Goal: Task Accomplishment & Management: Manage account settings

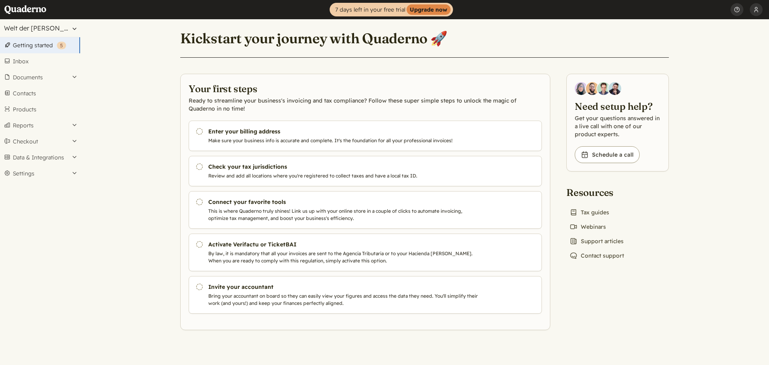
click at [75, 27] on button "Welt der Bäder SL" at bounding box center [40, 28] width 80 height 18
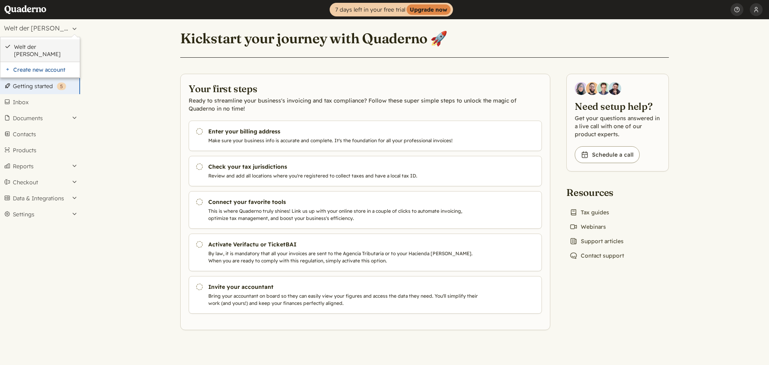
click at [50, 46] on link "Welt der Bäder SL" at bounding box center [45, 50] width 62 height 14
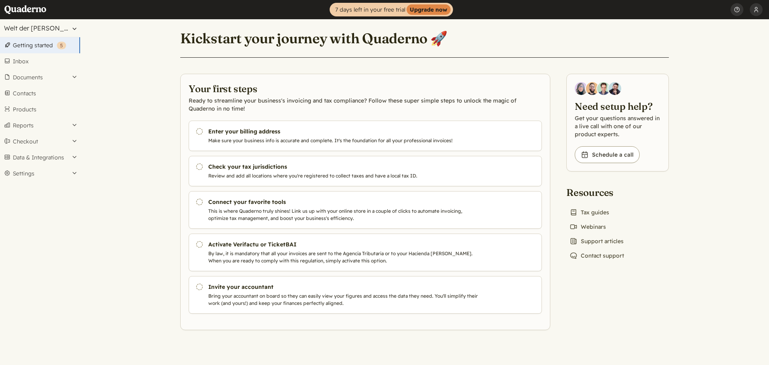
click at [61, 29] on button "Welt der Bäder SL" at bounding box center [40, 28] width 80 height 18
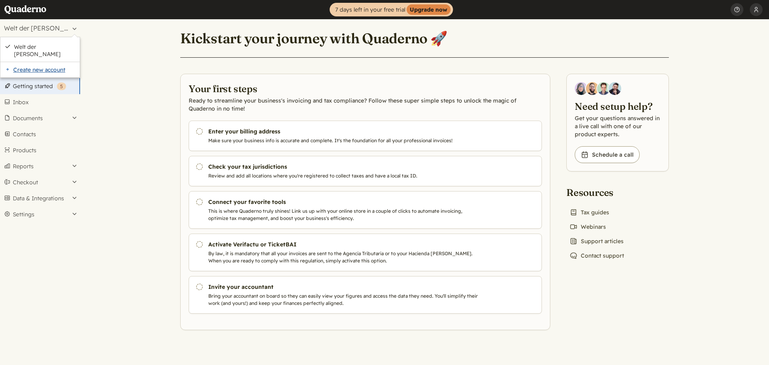
click at [50, 62] on link "Create new account" at bounding box center [39, 69] width 79 height 15
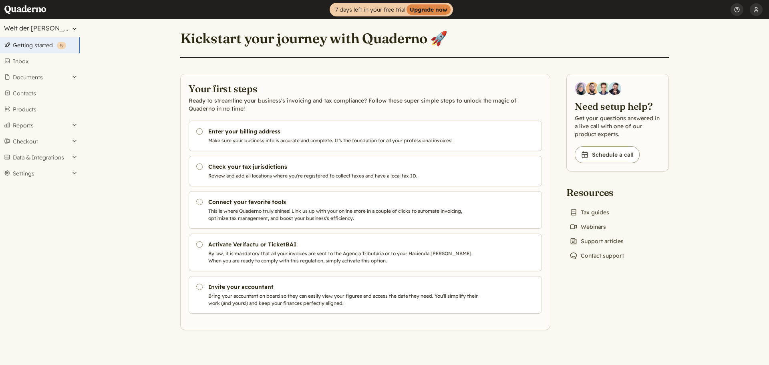
click at [62, 32] on button "Welt der [PERSON_NAME]" at bounding box center [40, 28] width 80 height 18
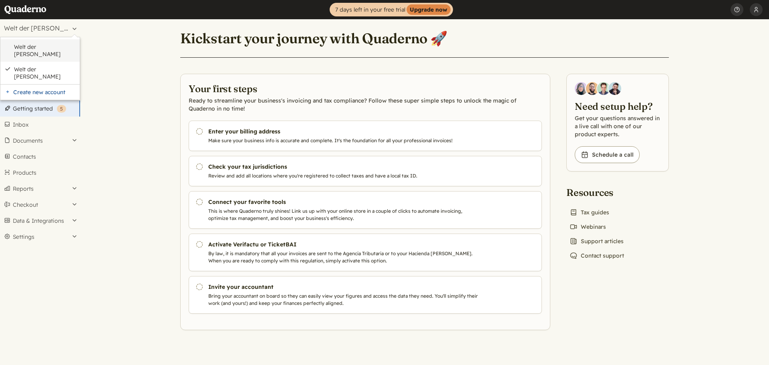
click at [53, 49] on link "Welt der [PERSON_NAME]" at bounding box center [45, 50] width 62 height 14
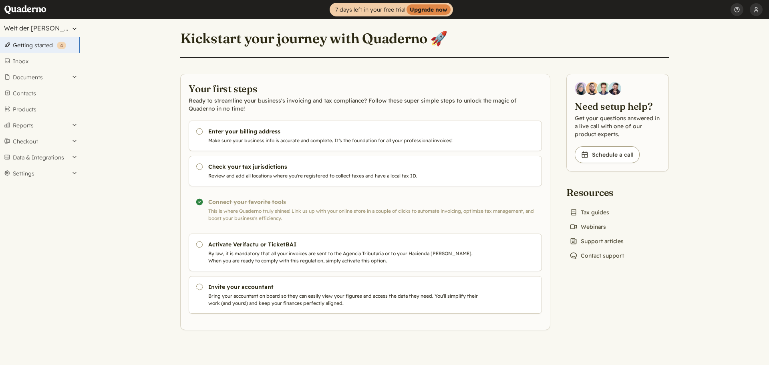
click at [73, 29] on button "Welt der [PERSON_NAME]" at bounding box center [40, 28] width 80 height 18
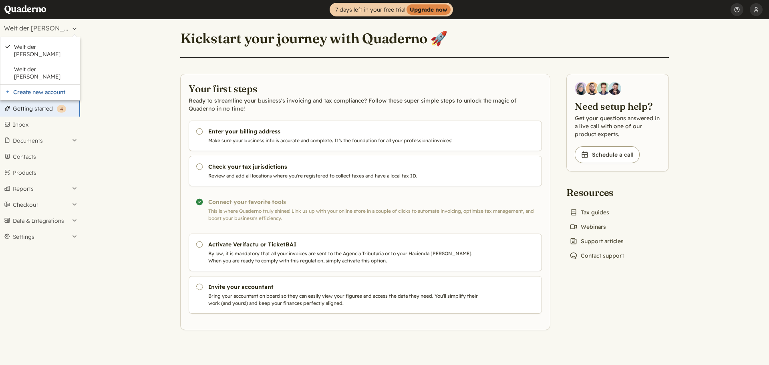
drag, startPoint x: 327, startPoint y: 44, endPoint x: 296, endPoint y: 62, distance: 35.9
click at [327, 44] on h1 "Kickstart your journey with Quaderno 🚀" at bounding box center [313, 39] width 267 height 18
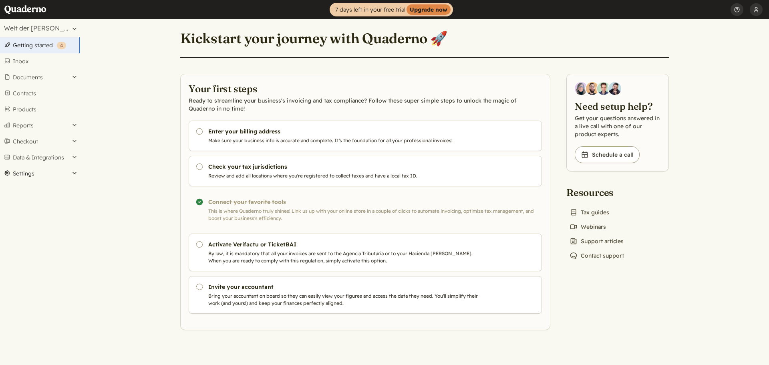
click at [23, 173] on button "Settings" at bounding box center [40, 173] width 80 height 16
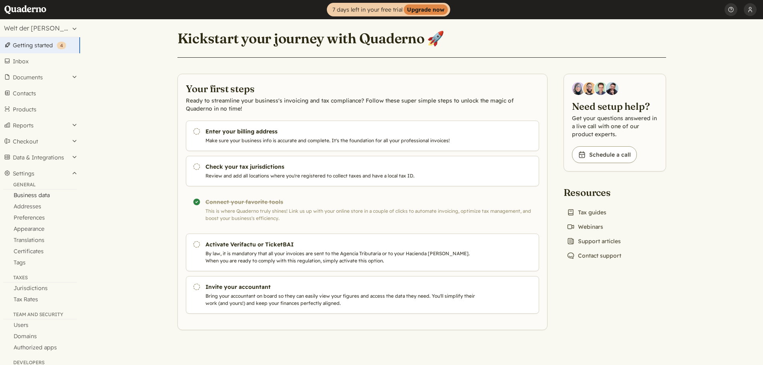
click at [42, 195] on link "Business data" at bounding box center [40, 194] width 80 height 11
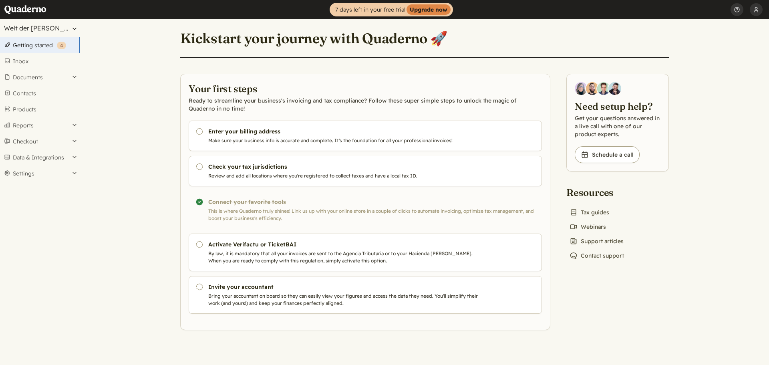
click at [58, 29] on button "Welt der Bäder SL - WDB" at bounding box center [40, 28] width 80 height 18
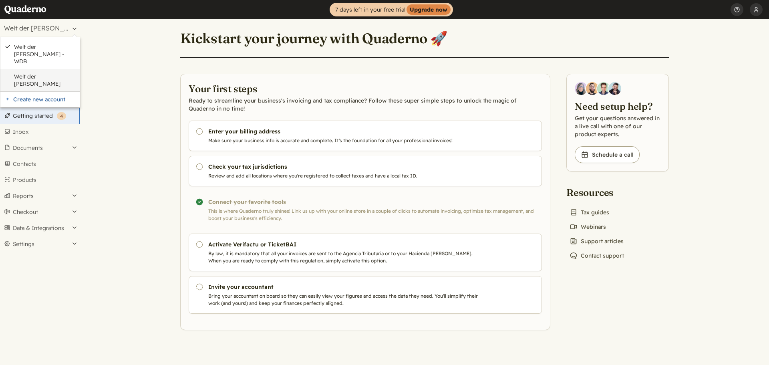
click at [47, 73] on link "Welt der [PERSON_NAME]" at bounding box center [45, 80] width 62 height 14
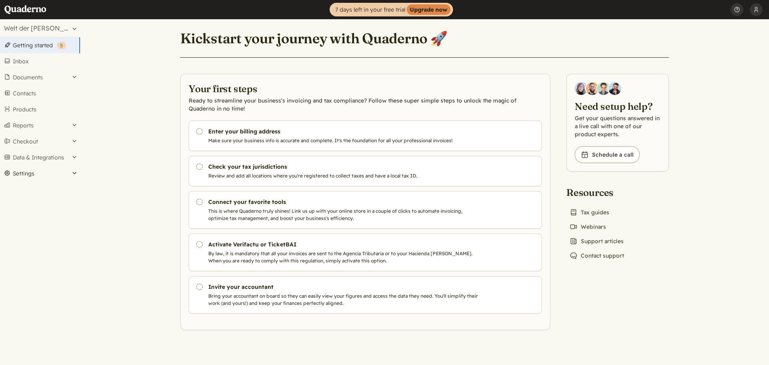
click at [24, 173] on button "Settings" at bounding box center [40, 173] width 80 height 16
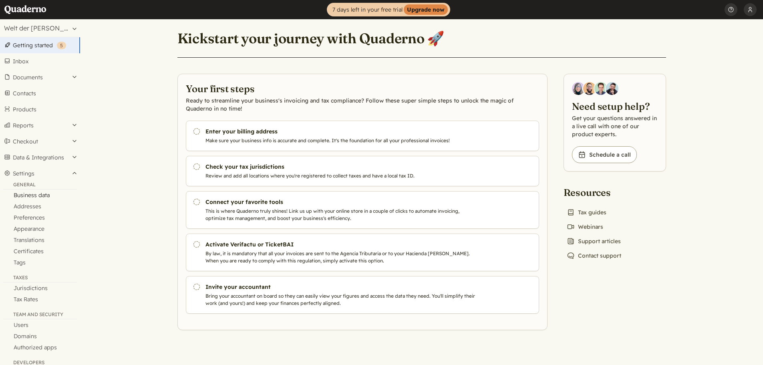
click at [34, 197] on link "Business data" at bounding box center [40, 194] width 80 height 11
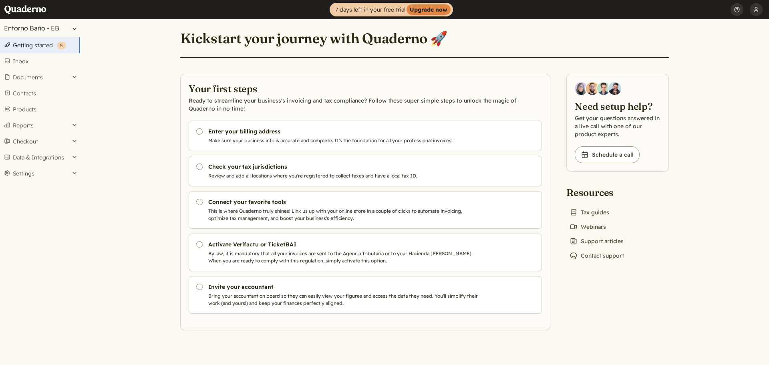
click at [64, 30] on button "Entorno Baño - EB" at bounding box center [40, 28] width 80 height 18
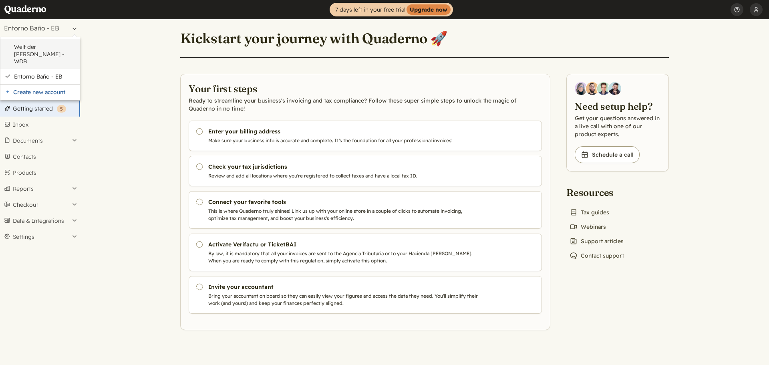
click at [62, 50] on link "Welt der [PERSON_NAME] - WDB" at bounding box center [45, 54] width 62 height 22
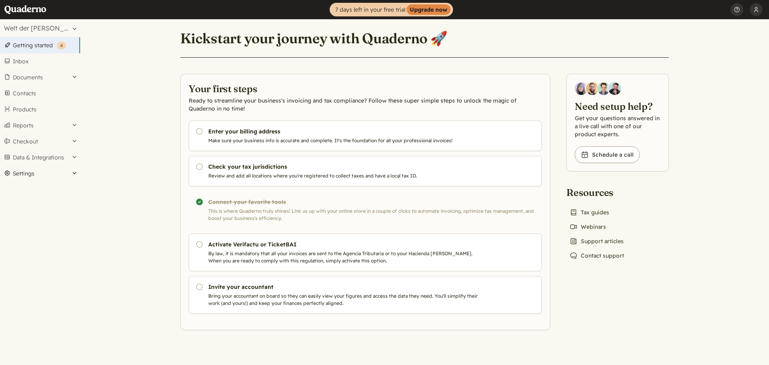
click at [24, 173] on button "Settings" at bounding box center [40, 173] width 80 height 16
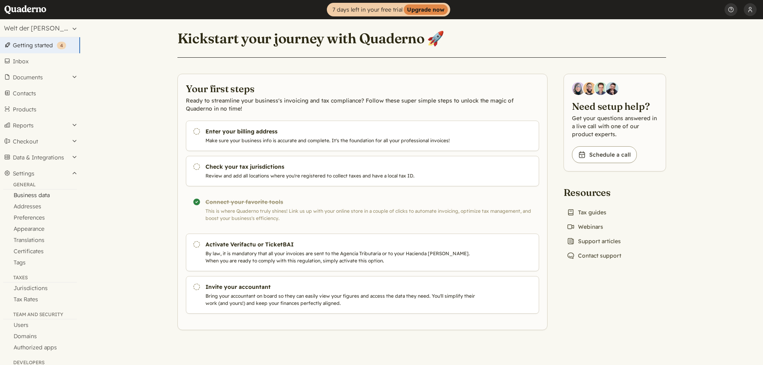
click at [42, 194] on link "Business data" at bounding box center [40, 194] width 80 height 11
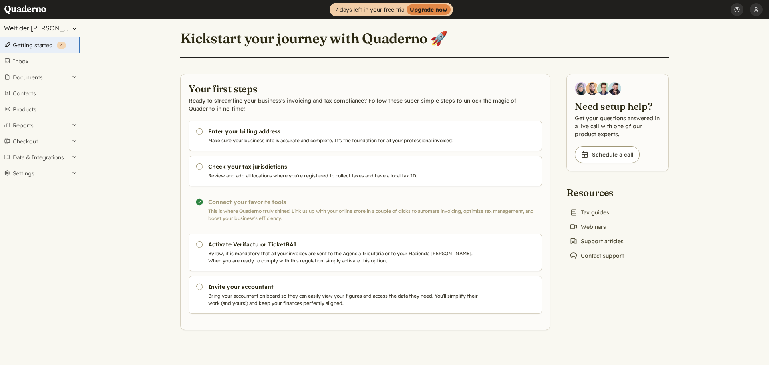
click at [48, 24] on button "Welt der [PERSON_NAME] - WDB" at bounding box center [40, 28] width 80 height 18
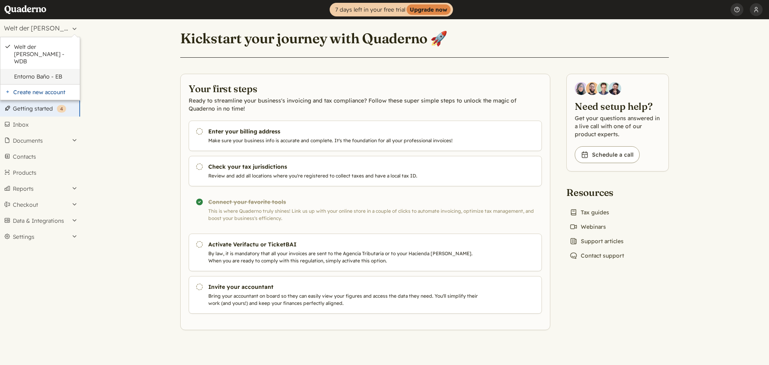
click at [52, 73] on link "Entorno Baño - EB" at bounding box center [45, 76] width 62 height 7
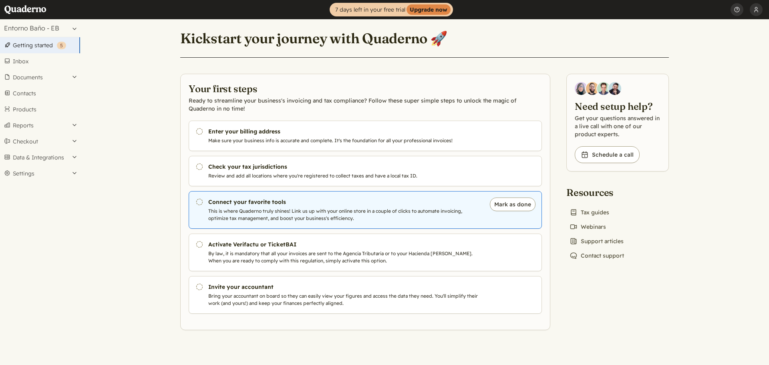
click at [227, 210] on p "This is where Quaderno truly shines! Link us up with your online store in a cou…" at bounding box center [344, 214] width 273 height 14
